Goal: Task Accomplishment & Management: Use online tool/utility

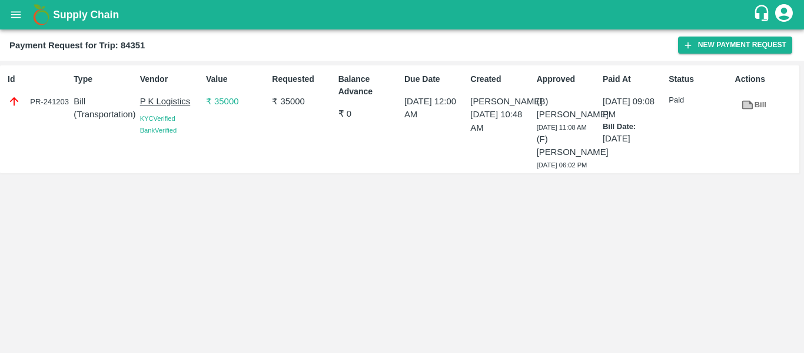
click at [16, 7] on button "open drawer" at bounding box center [15, 14] width 27 height 27
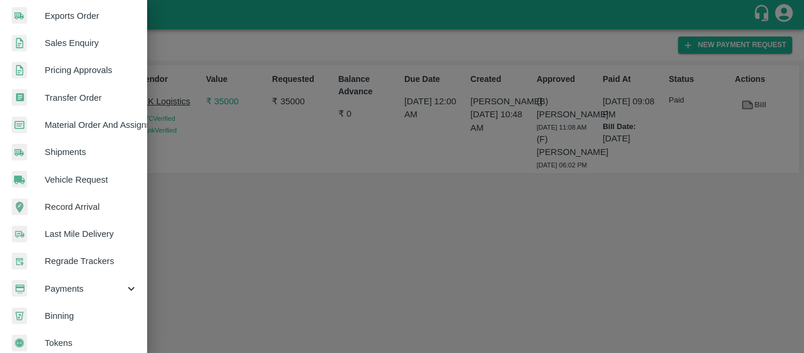
scroll to position [318, 0]
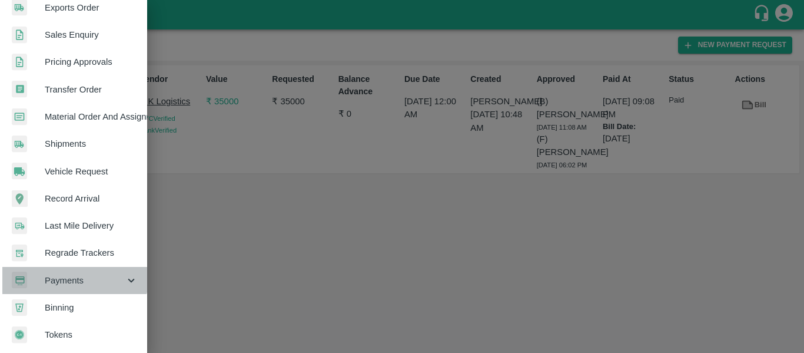
click at [74, 274] on span "Payments" at bounding box center [85, 280] width 80 height 13
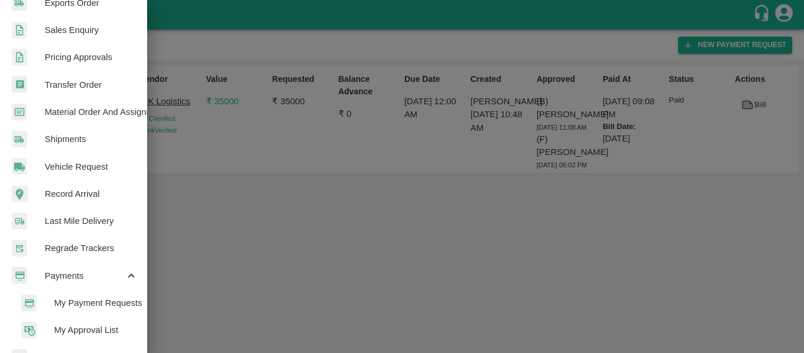
click at [77, 309] on span "My Payment Requests" at bounding box center [96, 302] width 84 height 13
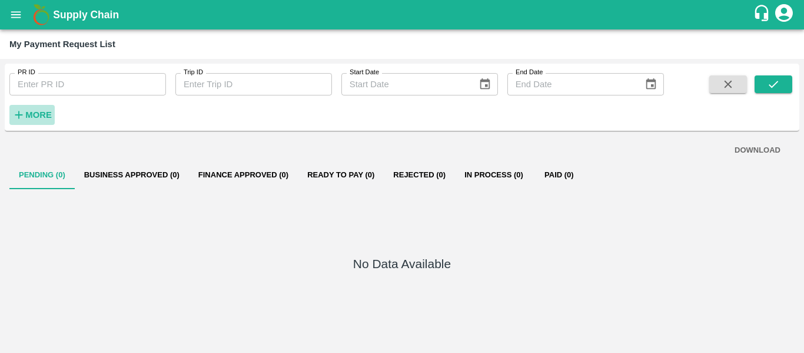
click at [11, 120] on button "More" at bounding box center [31, 115] width 45 height 20
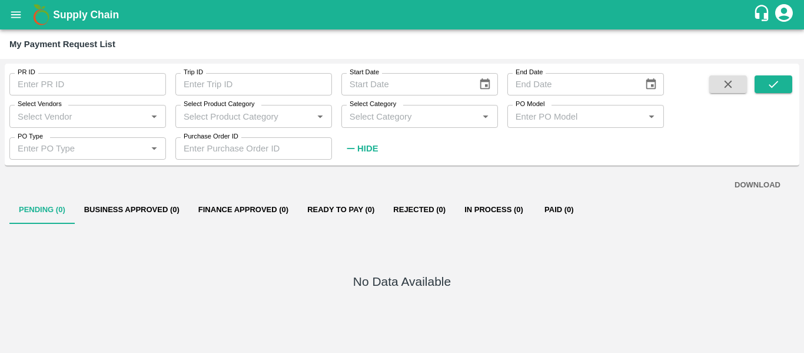
click at [85, 125] on div "Select Vendors   *" at bounding box center [87, 116] width 157 height 22
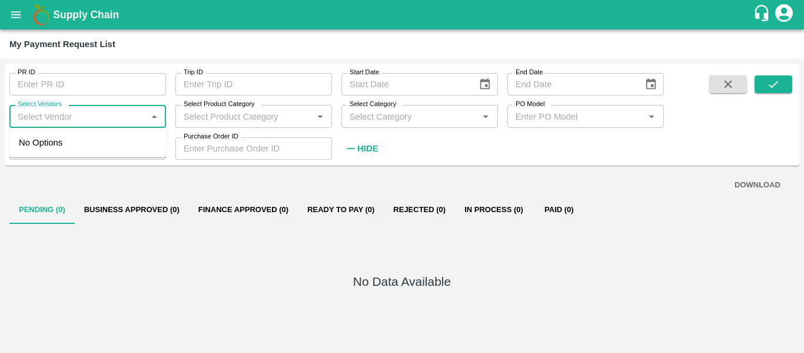
paste input "EDUNETWORK PRIVATE LIMITED (88143)"
type input "EDUNETWORK PRIVATE LIMITED (88143)"
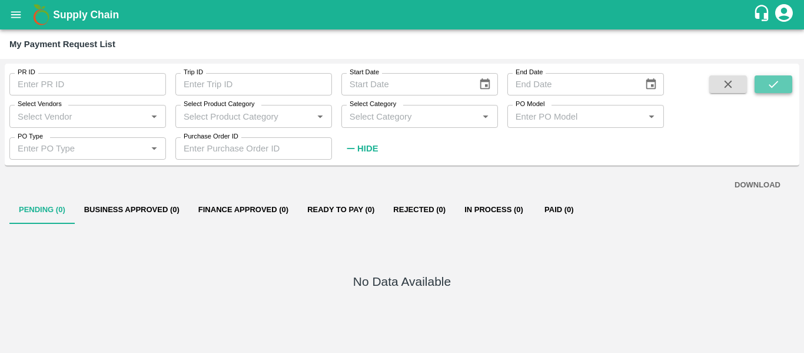
scroll to position [0, 0]
click at [779, 87] on icon "submit" at bounding box center [773, 84] width 13 height 13
click at [74, 115] on input "Select Vendors" at bounding box center [78, 115] width 130 height 15
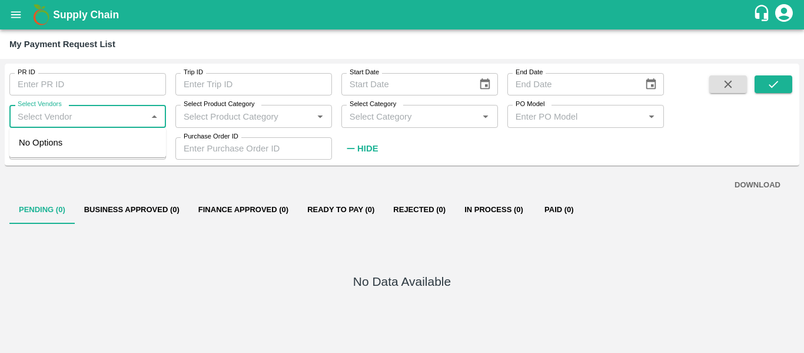
paste input "EDUNETWORK PRIVATE LIMITED (88143)"
click at [72, 158] on div "EDUNETWORK PRIVATE LIMITED-Service Provider" at bounding box center [90, 149] width 133 height 26
type input "EDUNETWORK PRIVATE LIMITED-Service Provider"
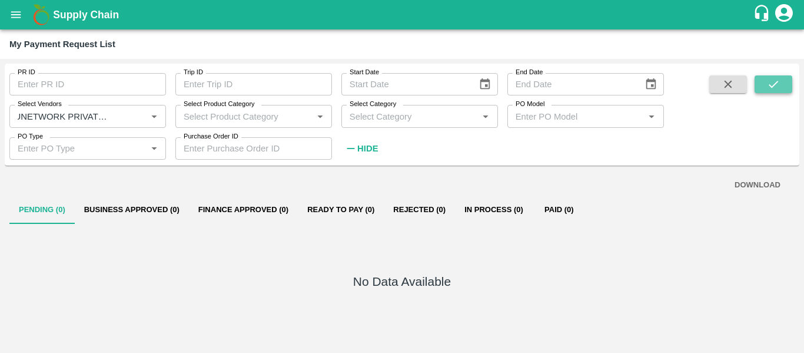
click at [772, 87] on icon "submit" at bounding box center [773, 84] width 9 height 7
click at [14, 15] on icon "open drawer" at bounding box center [16, 14] width 10 height 6
click at [15, 15] on icon "open drawer" at bounding box center [16, 14] width 10 height 6
